Goal: Navigation & Orientation: Find specific page/section

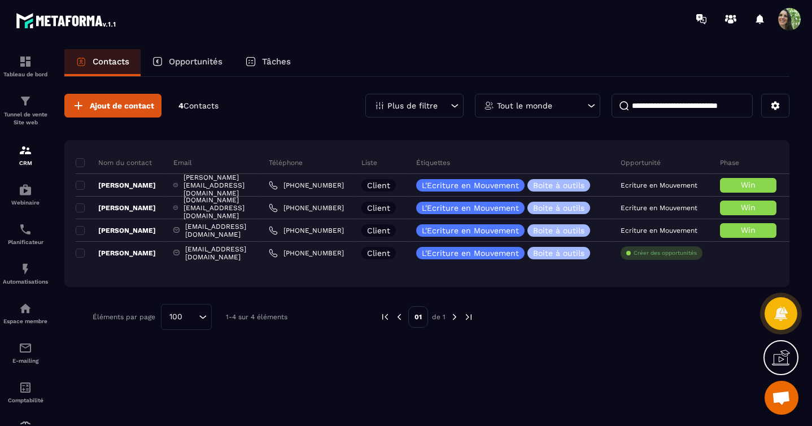
drag, startPoint x: 502, startPoint y: 278, endPoint x: 480, endPoint y: 278, distance: 21.5
click at [480, 278] on div "Nom du contact Email Téléphone Liste Étiquettes Opportunité Phase Responsable D…" at bounding box center [426, 213] width 725 height 147
drag, startPoint x: 692, startPoint y: 152, endPoint x: 632, endPoint y: 153, distance: 59.9
click at [632, 152] on tr "Nom du contact Email Téléphone Liste Étiquettes Opportunité Phase Responsable D…" at bounding box center [521, 162] width 891 height 23
click at [778, 105] on icon at bounding box center [776, 106] width 8 height 8
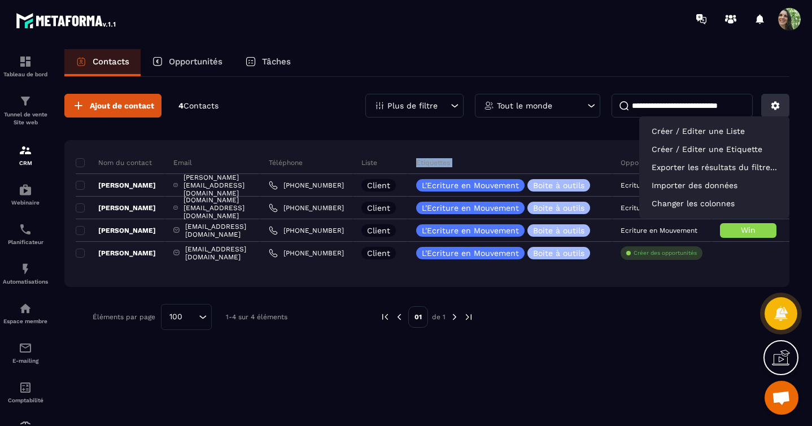
click at [778, 105] on icon at bounding box center [776, 106] width 8 height 8
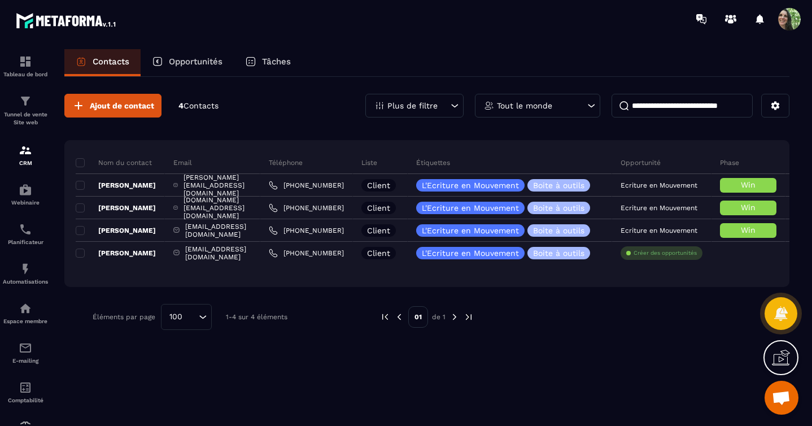
click at [203, 105] on span "Contacts" at bounding box center [201, 105] width 35 height 9
click at [181, 107] on p "4 Contacts" at bounding box center [198, 106] width 40 height 11
click at [21, 310] on img at bounding box center [26, 309] width 14 height 14
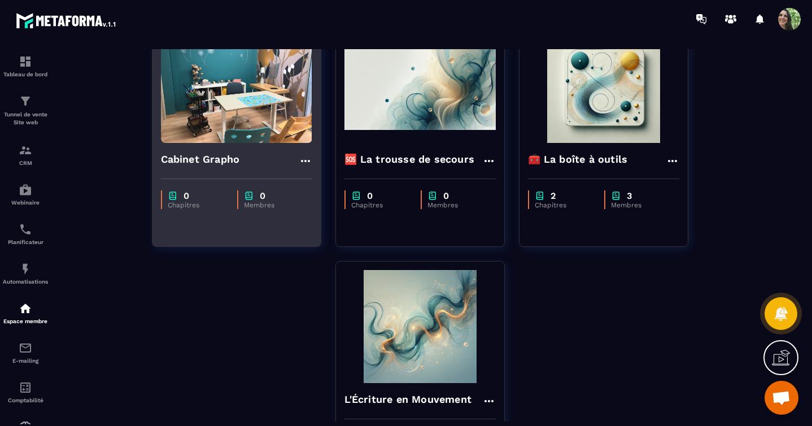
scroll to position [111, 0]
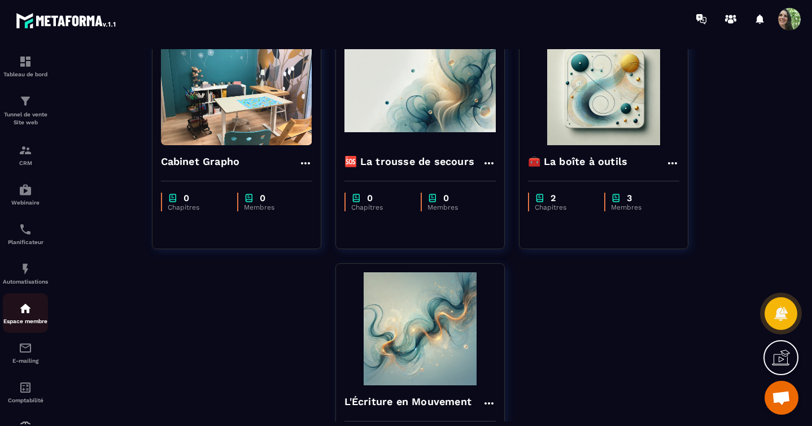
click at [25, 311] on img at bounding box center [26, 309] width 14 height 14
click at [23, 155] on img at bounding box center [26, 150] width 14 height 14
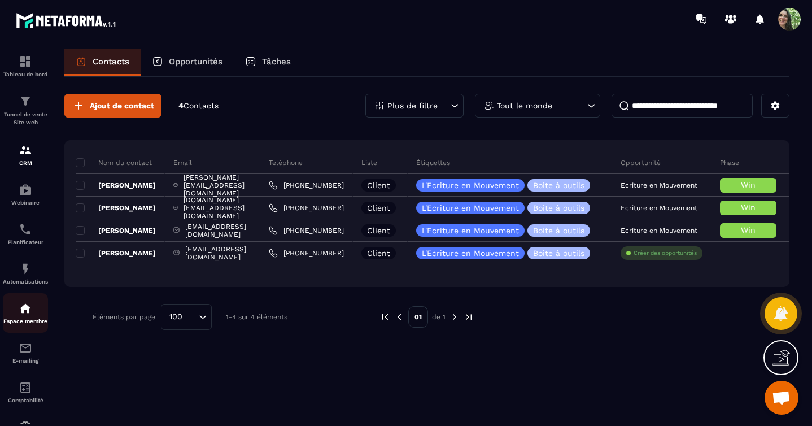
click at [25, 319] on p "Espace membre" at bounding box center [25, 321] width 45 height 6
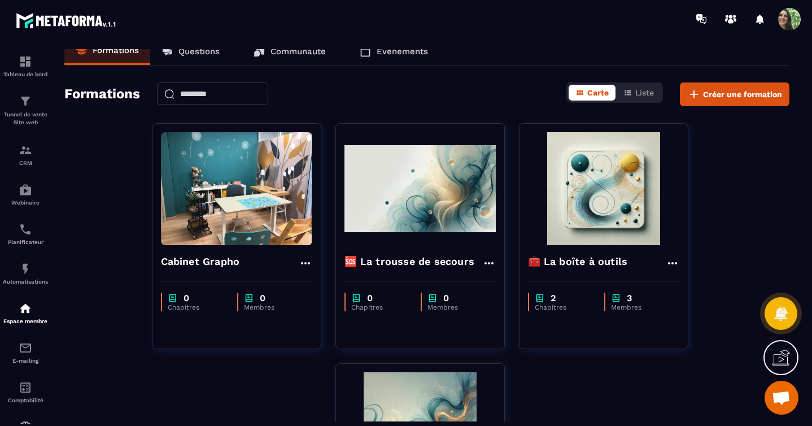
scroll to position [14, 0]
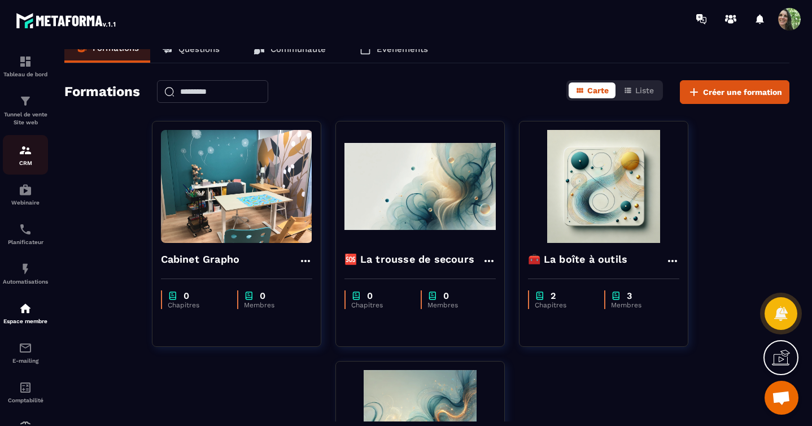
click at [25, 157] on div "CRM" at bounding box center [25, 154] width 45 height 23
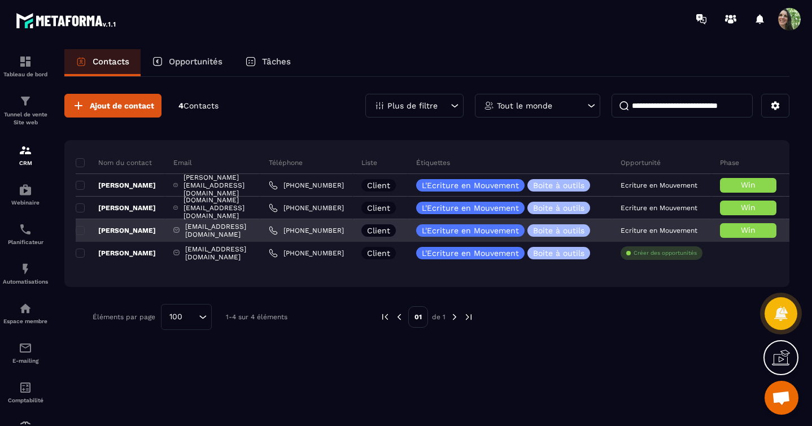
click at [127, 232] on p "[PERSON_NAME]" at bounding box center [116, 230] width 80 height 9
